Goal: Transaction & Acquisition: Obtain resource

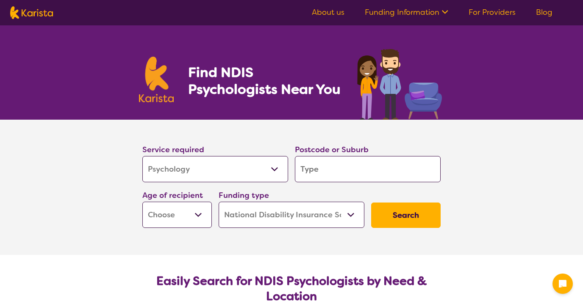
select select "Psychology"
select select "NDIS"
select select "Psychology"
select select "NDIS"
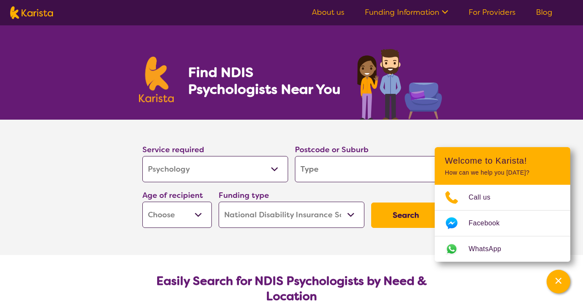
click at [327, 168] on input "search" at bounding box center [368, 169] width 146 height 26
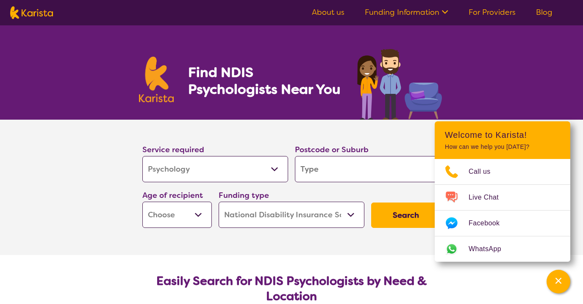
click at [336, 160] on input "search" at bounding box center [368, 169] width 146 height 26
paste input "2064"
type input "2064"
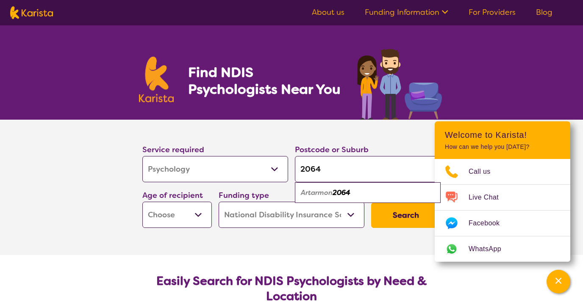
click at [118, 226] on section "Service required Allied Health Assistant Assessment ([MEDICAL_DATA] or [MEDICAL…" at bounding box center [291, 187] width 583 height 135
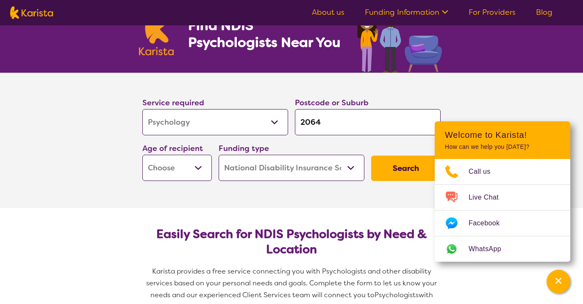
scroll to position [61, 0]
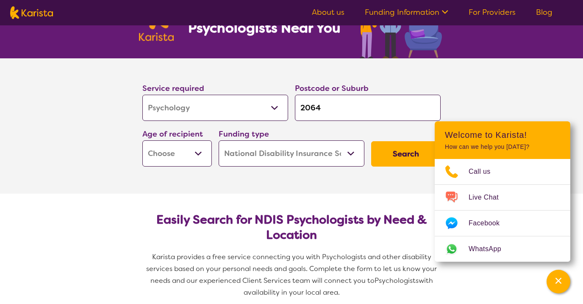
click at [388, 161] on button "Search" at bounding box center [405, 153] width 69 height 25
click at [150, 147] on select "Early Childhood - 0 to 9 Child - 10 to 11 Adolescent - 12 to 17 Adult - 18 to 6…" at bounding box center [176, 154] width 69 height 26
select select "AD"
click at [142, 141] on select "Early Childhood - 0 to 9 Child - 10 to 11 Adolescent - 12 to 17 Adult - 18 to 6…" at bounding box center [176, 154] width 69 height 26
select select "AD"
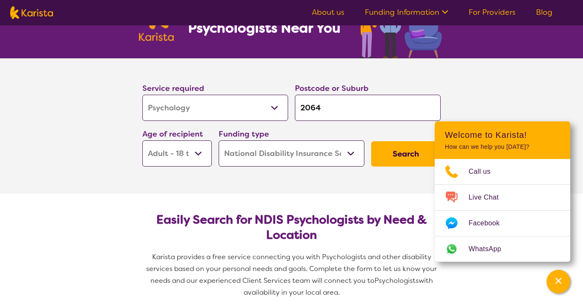
click at [405, 167] on div "Search" at bounding box center [406, 154] width 76 height 32
click at [394, 160] on button "Search" at bounding box center [405, 153] width 69 height 25
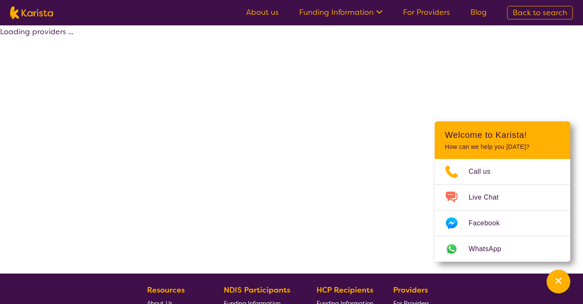
select select "by_score"
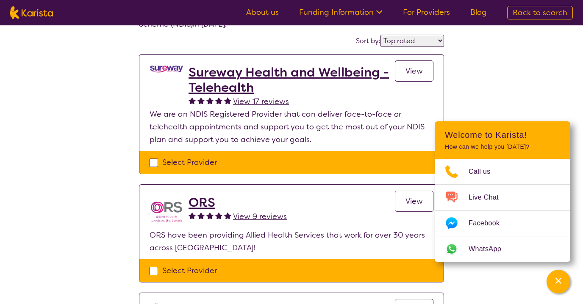
scroll to position [63, 0]
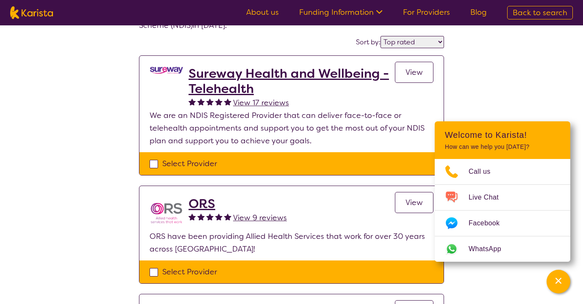
click at [98, 196] on div "Select one or more providers and click the 'NEXT' button to proceed 1 - 4 of 4 …" at bounding box center [291, 254] width 583 height 582
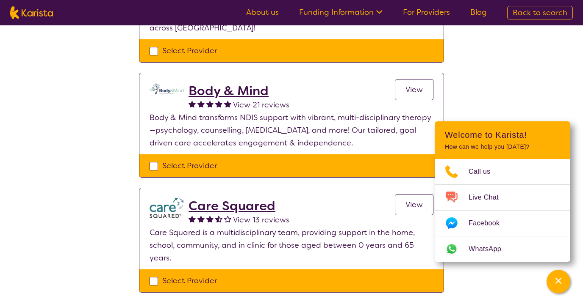
scroll to position [285, 0]
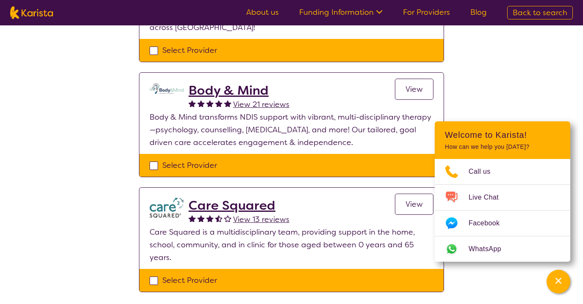
click at [422, 85] on span "View" at bounding box center [413, 89] width 17 height 10
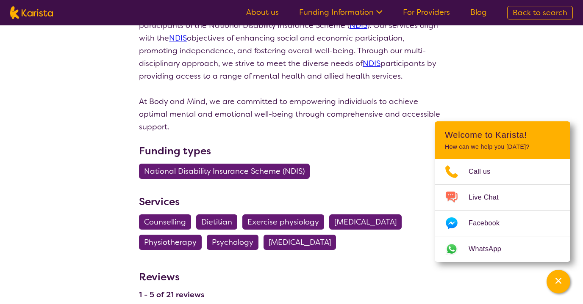
scroll to position [734, 0]
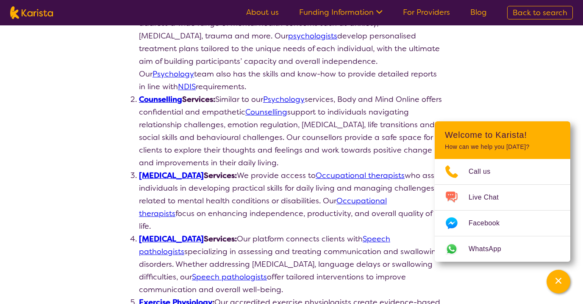
select select "by_score"
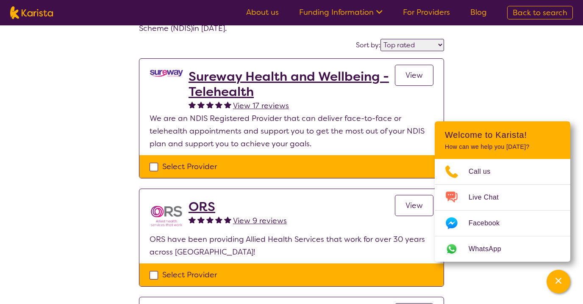
scroll to position [45, 0]
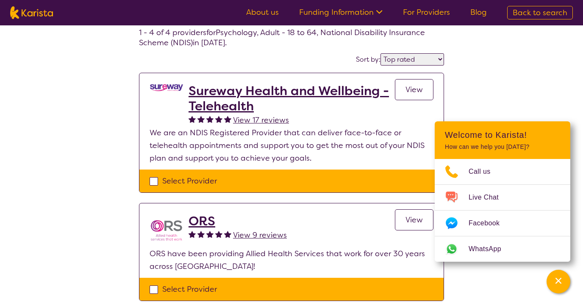
click at [291, 93] on h2 "Sureway Health and Wellbeing - Telehealth" at bounding box center [291, 98] width 206 height 30
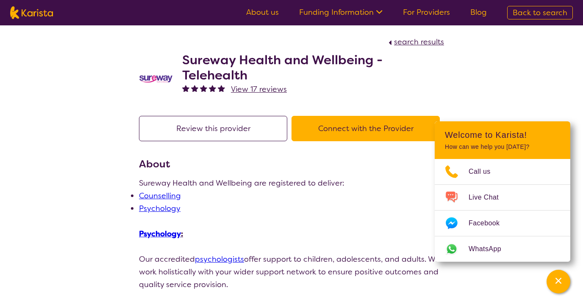
click at [354, 133] on button "Connect with the Provider" at bounding box center [365, 128] width 148 height 25
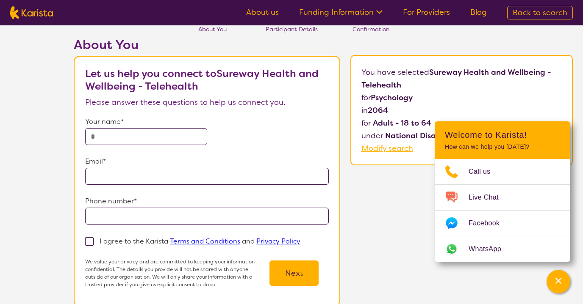
scroll to position [27, 0]
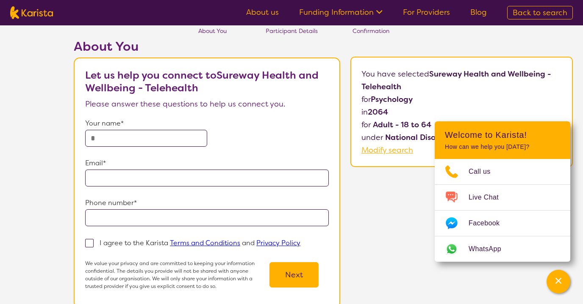
click at [151, 146] on input "text" at bounding box center [146, 138] width 122 height 17
type input "*****"
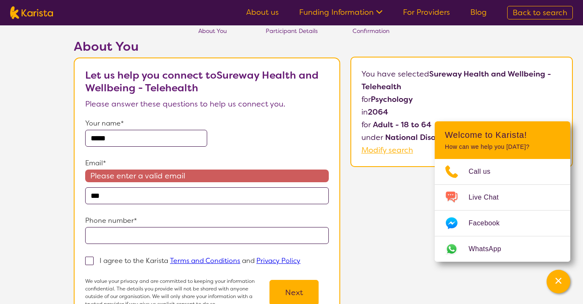
type input "**********"
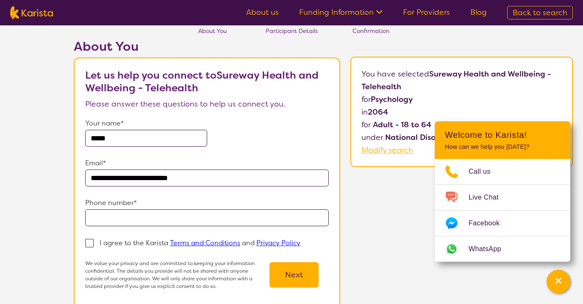
click at [120, 225] on input "tel" at bounding box center [206, 218] width 243 height 17
type input "**********"
click at [88, 245] on span at bounding box center [89, 243] width 8 height 8
click at [300, 245] on input "I agree to the Karista Terms and Conditions and Privacy Policy" at bounding box center [303, 243] width 6 height 6
checkbox input "true"
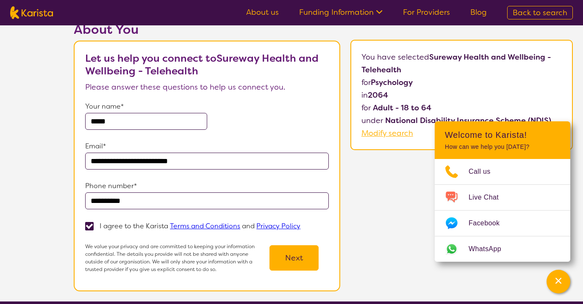
scroll to position [52, 0]
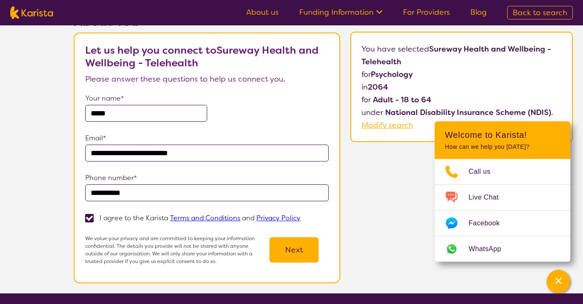
click at [290, 248] on button "Next" at bounding box center [293, 250] width 49 height 25
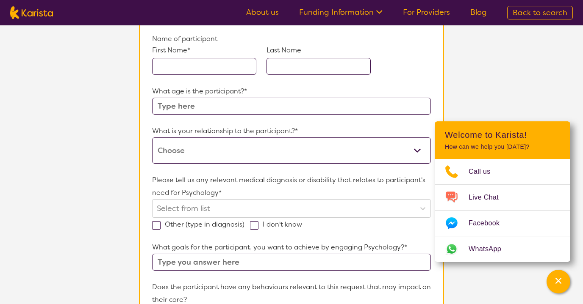
scroll to position [90, 0]
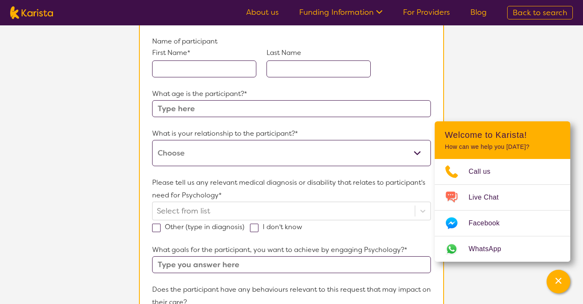
click at [202, 64] on input "text" at bounding box center [204, 69] width 104 height 17
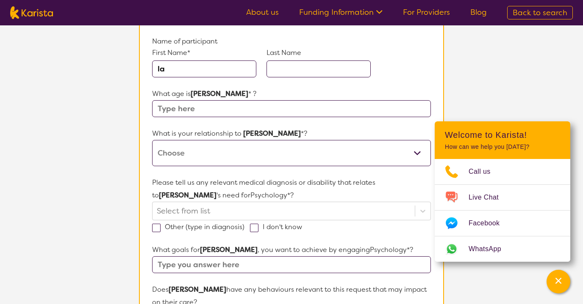
type input "l"
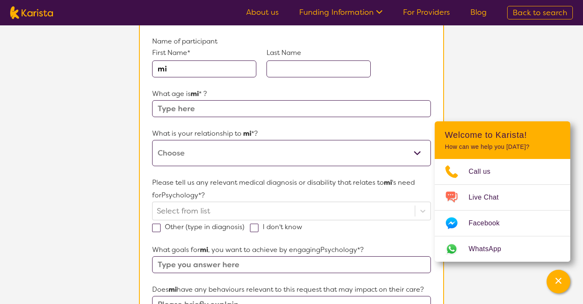
type input "m"
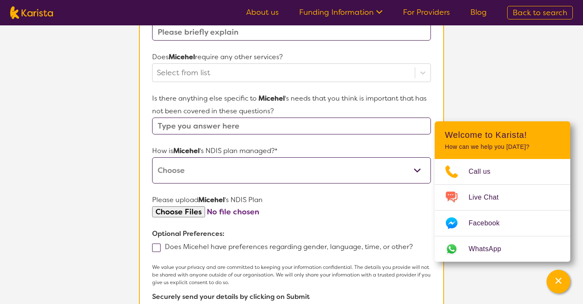
scroll to position [382, 0]
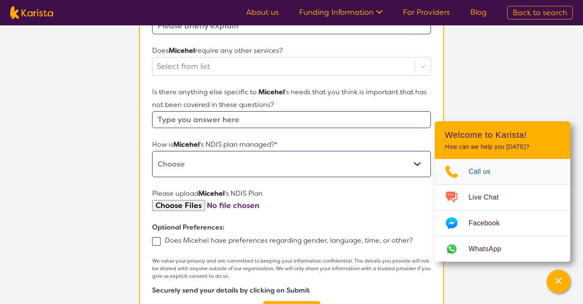
type input "Micehel"
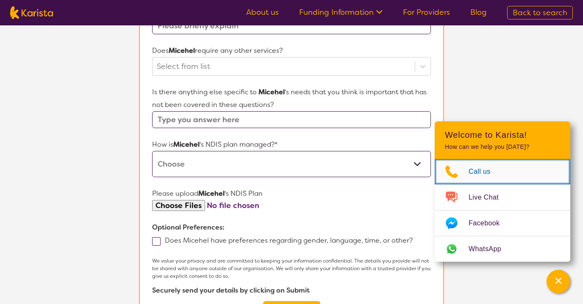
click at [481, 171] on span "Call us" at bounding box center [484, 172] width 32 height 13
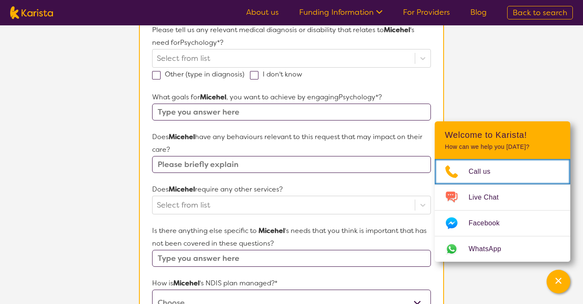
scroll to position [0, 0]
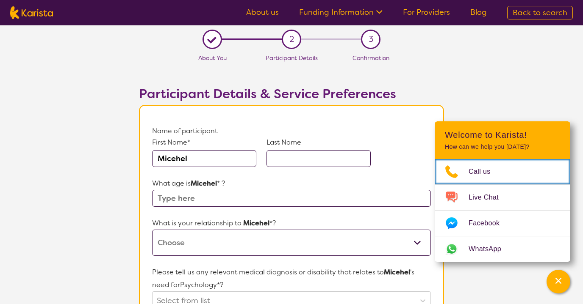
scroll to position [52, 0]
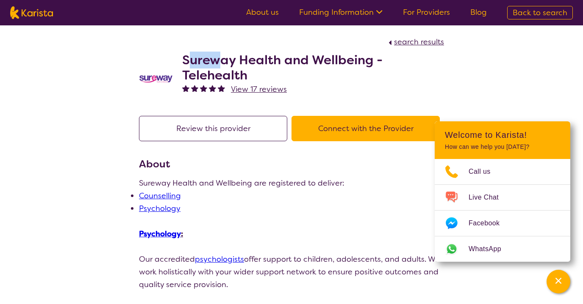
drag, startPoint x: 187, startPoint y: 61, endPoint x: 235, endPoint y: 64, distance: 47.5
click at [222, 62] on h2 "Sureway Health and Wellbeing - Telehealth" at bounding box center [313, 68] width 262 height 30
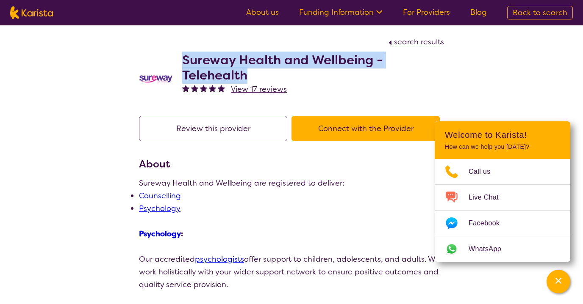
drag, startPoint x: 248, startPoint y: 77, endPoint x: 182, endPoint y: 53, distance: 69.8
click at [182, 53] on h2 "Sureway Health and Wellbeing - Telehealth" at bounding box center [313, 68] width 262 height 30
copy h2 "Sureway Health and Wellbeing - Telehealth"
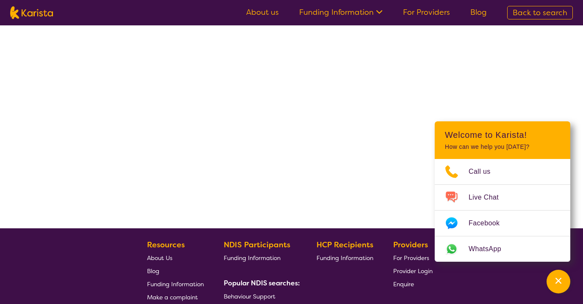
select select "by_score"
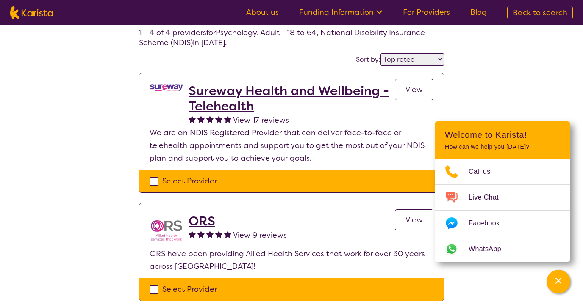
scroll to position [67, 0]
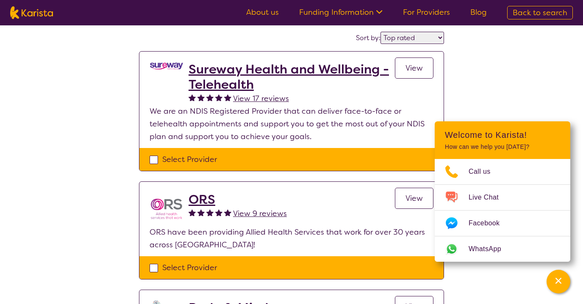
click at [203, 201] on h2 "ORS" at bounding box center [237, 199] width 98 height 15
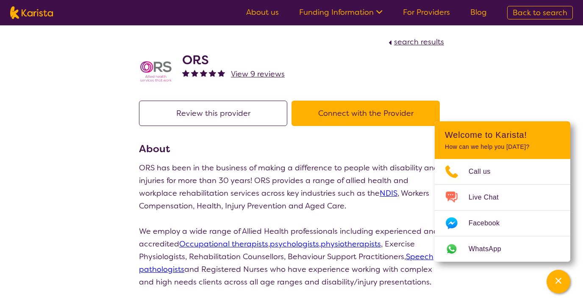
click at [337, 106] on button "Connect with the Provider" at bounding box center [365, 113] width 148 height 25
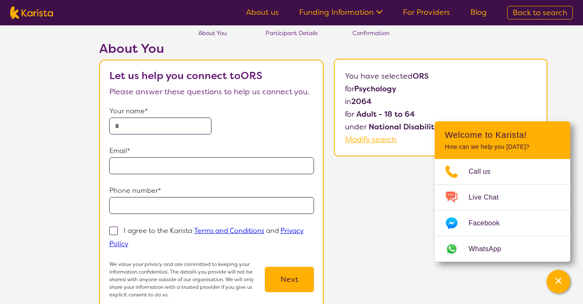
scroll to position [14, 0]
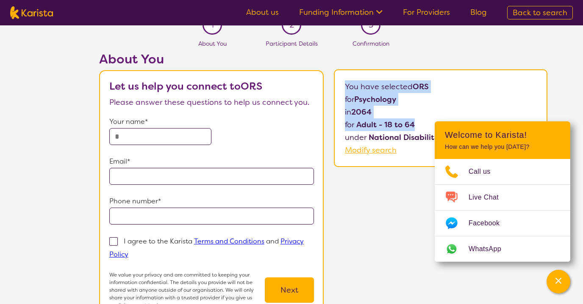
drag, startPoint x: 345, startPoint y: 86, endPoint x: 415, endPoint y: 125, distance: 80.7
click at [415, 125] on div "You have selected ORS for Psychology in [DATE] for Adult - 18 to 64 under Natio…" at bounding box center [440, 118] width 213 height 98
copy p "You have selected ORS for Psychology in [DATE] for Adult - 18 to 64"
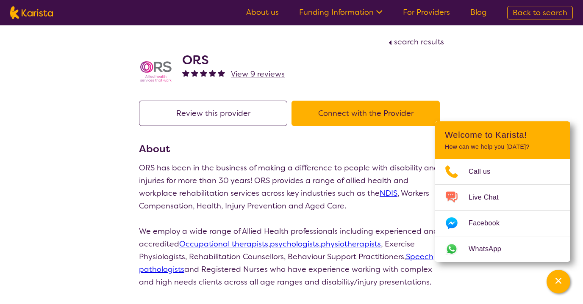
scroll to position [67, 0]
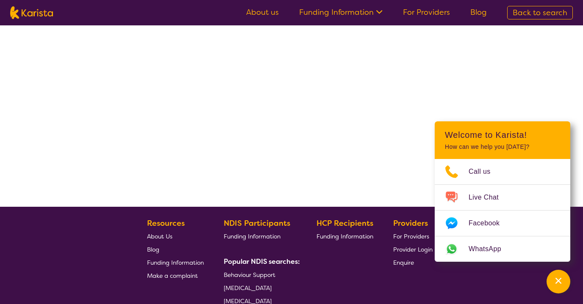
select select "by_score"
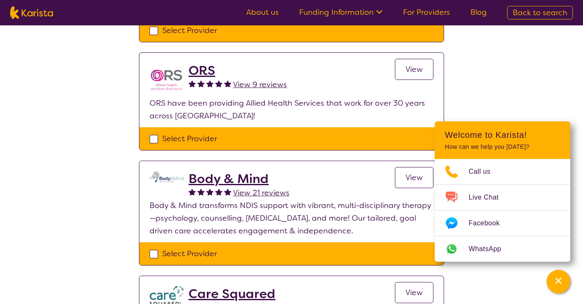
scroll to position [203, 0]
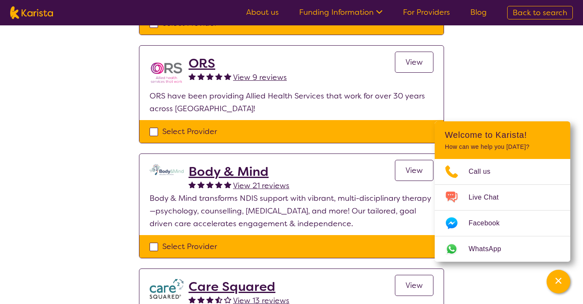
click at [220, 165] on h2 "Body & Mind" at bounding box center [238, 171] width 101 height 15
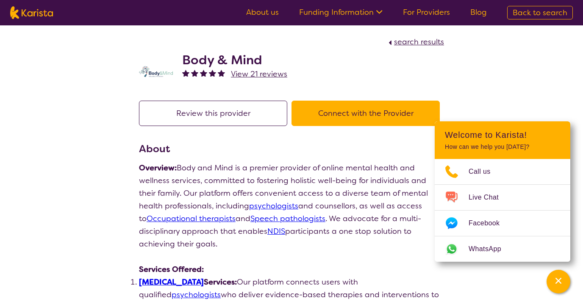
click at [335, 105] on button "Connect with the Provider" at bounding box center [365, 113] width 148 height 25
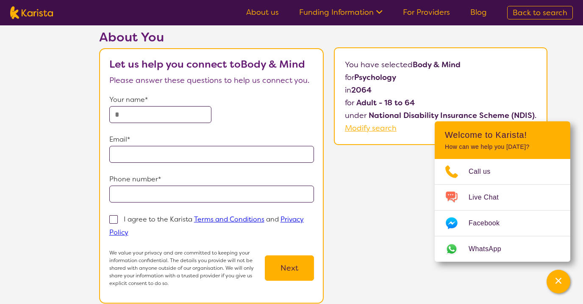
scroll to position [39, 0]
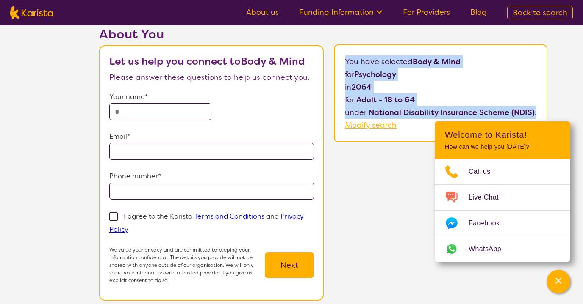
drag, startPoint x: 347, startPoint y: 62, endPoint x: 536, endPoint y: 109, distance: 194.6
click at [536, 109] on div "You have selected Body & Mind for Psychology in [DATE] for Adult - 18 to 64 und…" at bounding box center [440, 93] width 213 height 98
copy p "You have selected Body & Mind for Psychology in [DATE] for Adult - 18 to 64 und…"
